Goal: Information Seeking & Learning: Learn about a topic

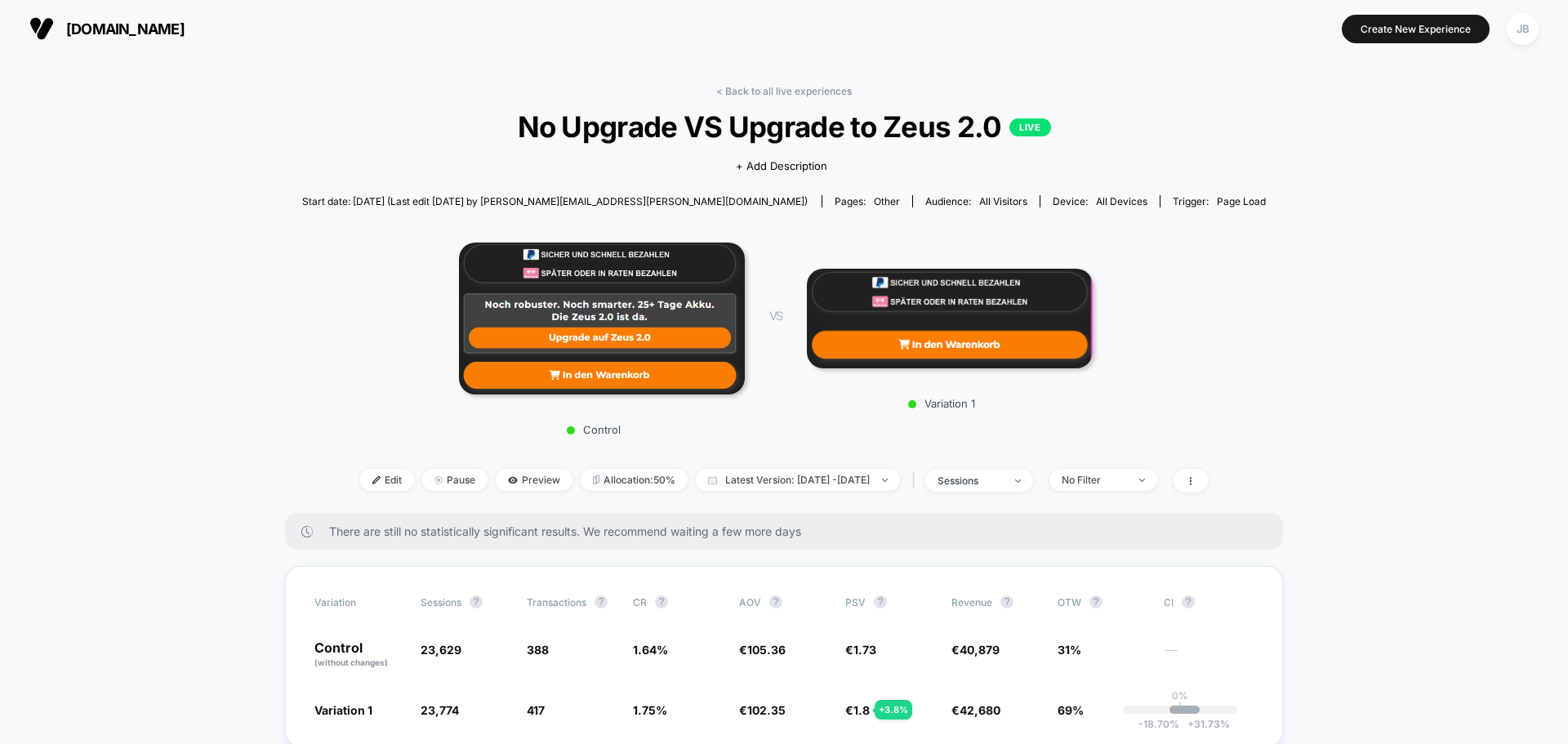
click at [373, 92] on div "< Back to all live experiences No Upgrade VS Upgrade to Zeus 2.0 LIVE Click to …" at bounding box center [784, 299] width 964 height 428
click at [121, 29] on span "[DOMAIN_NAME]" at bounding box center [126, 29] width 118 height 17
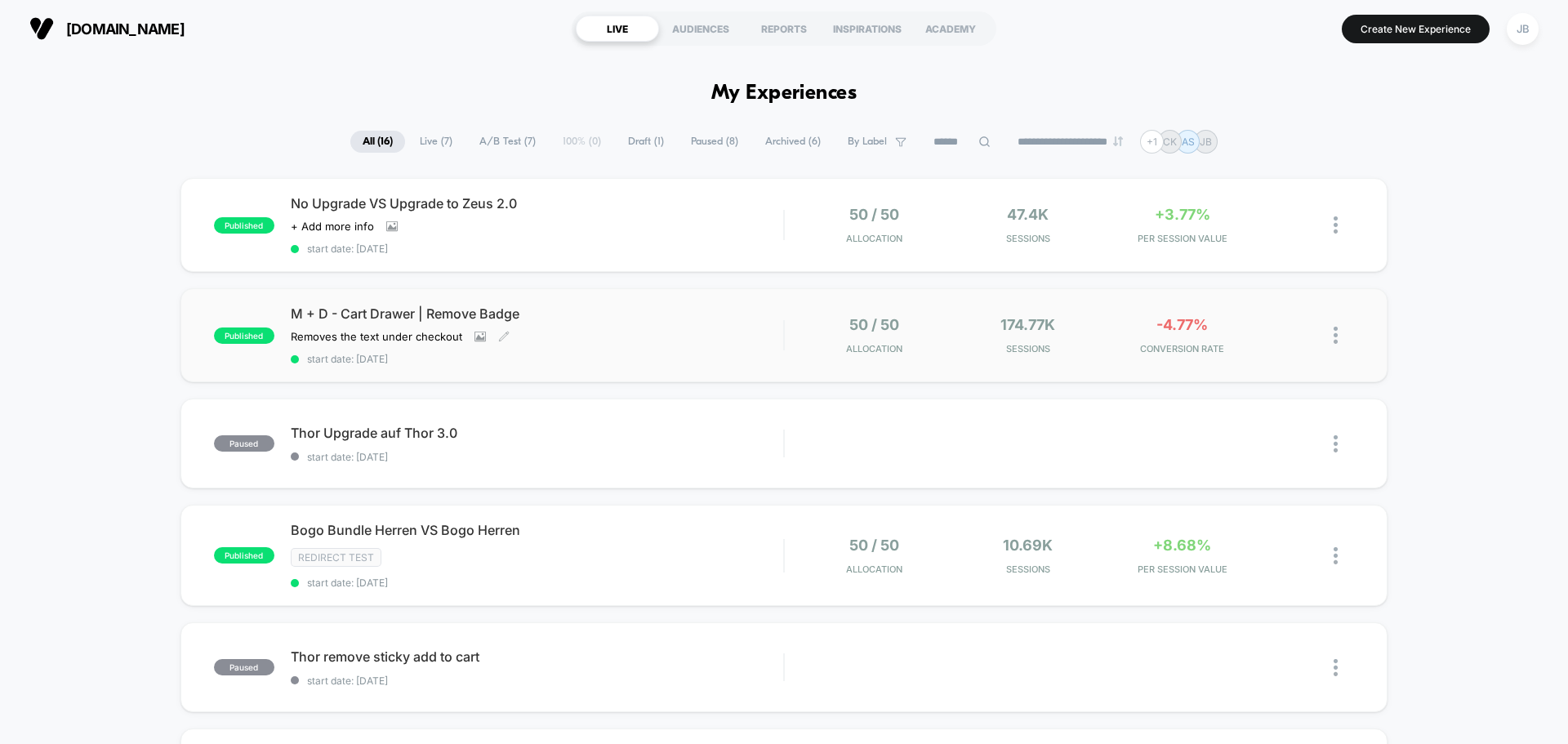
click at [597, 340] on div "Removes the text under checkout Click to view images Click to edit experience d…" at bounding box center [463, 336] width 345 height 13
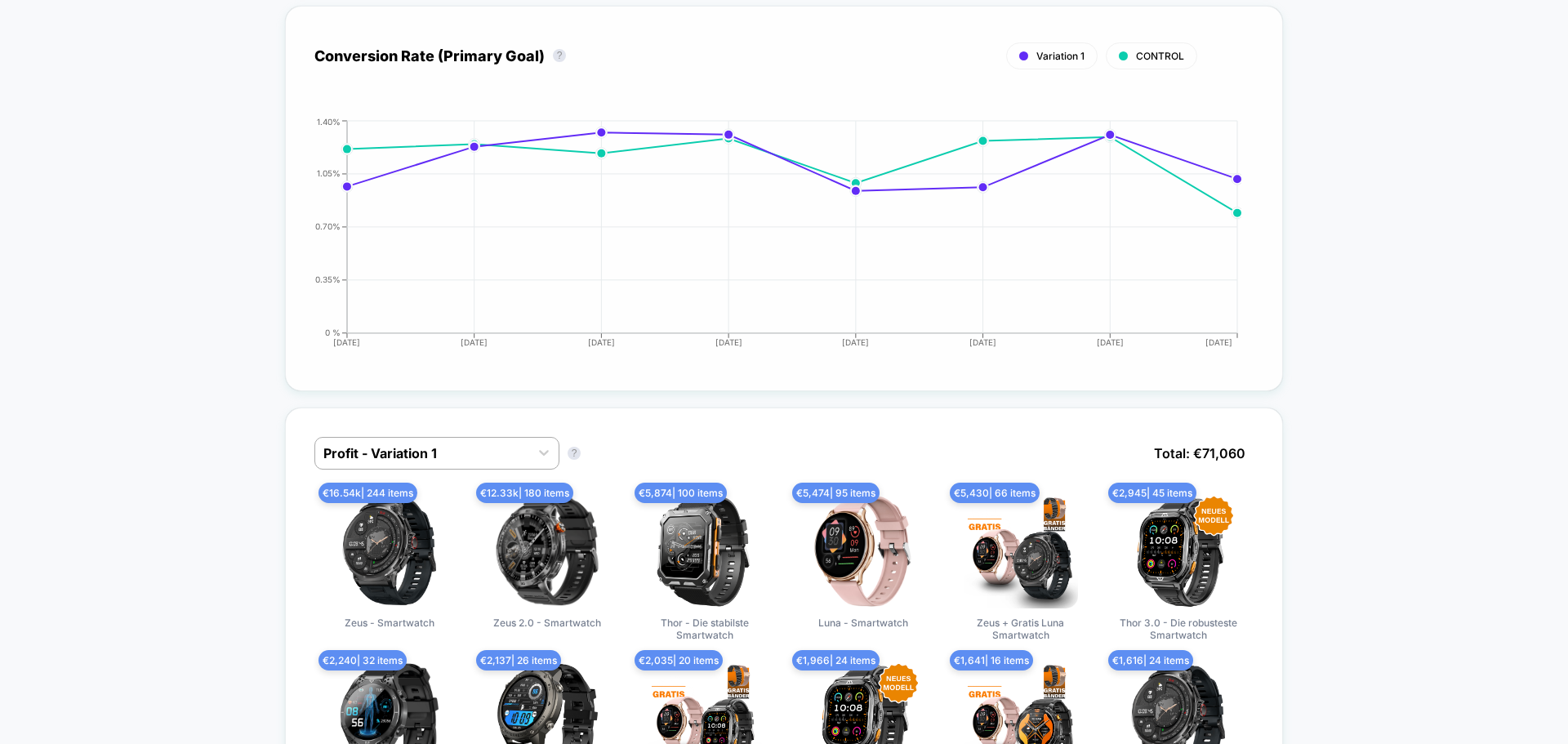
scroll to position [816, 0]
